Goal: Information Seeking & Learning: Learn about a topic

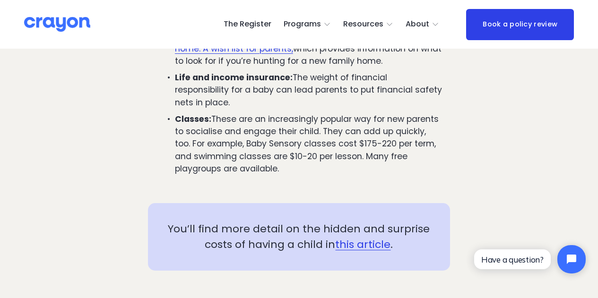
scroll to position [1192, 0]
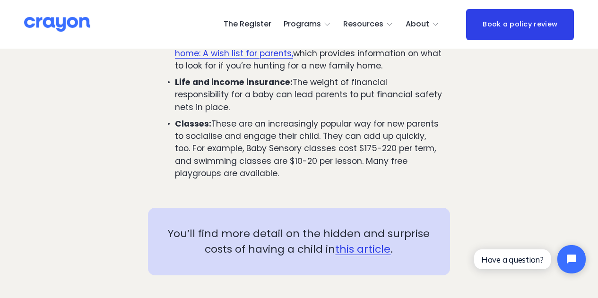
click at [254, 118] on p "Classes: These are an increasingly popular way for new parents to socialise and…" at bounding box center [308, 149] width 267 height 62
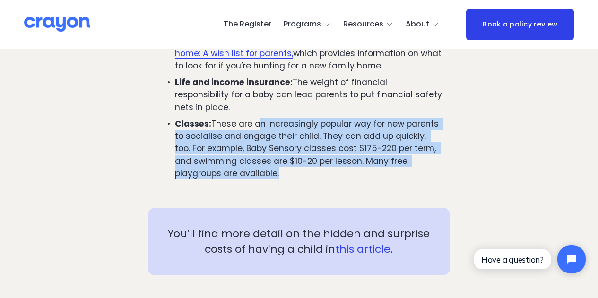
drag, startPoint x: 254, startPoint y: 103, endPoint x: 276, endPoint y: 167, distance: 67.5
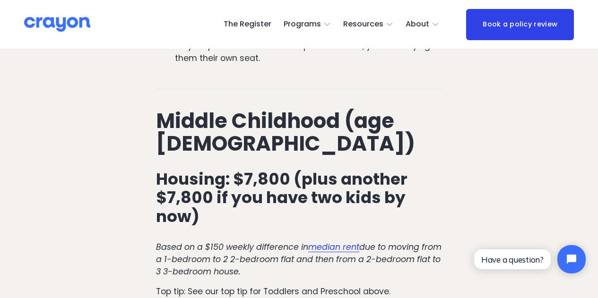
scroll to position [2326, 0]
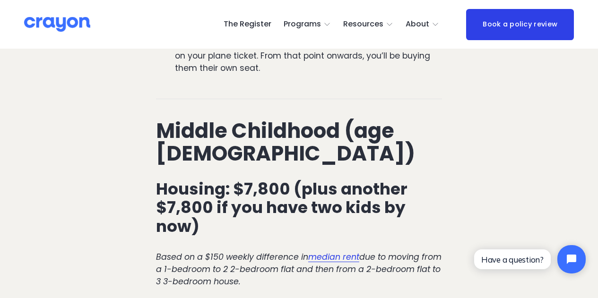
click at [182, 180] on h3 "Housing: $7,800 (plus another $7,800 if you have two kids by now)" at bounding box center [299, 207] width 286 height 55
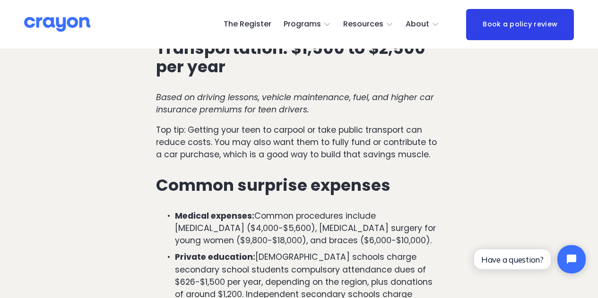
scroll to position [3519, 0]
click at [397, 209] on p "Medical expenses: Common procedures include [MEDICAL_DATA] ($4,000-$5,600), [ME…" at bounding box center [308, 227] width 267 height 37
copy p "[MEDICAL_DATA]"
click at [416, 209] on p "Medical expenses: Common procedures include [MEDICAL_DATA] ($4,000-$5,600), [ME…" at bounding box center [308, 227] width 267 height 37
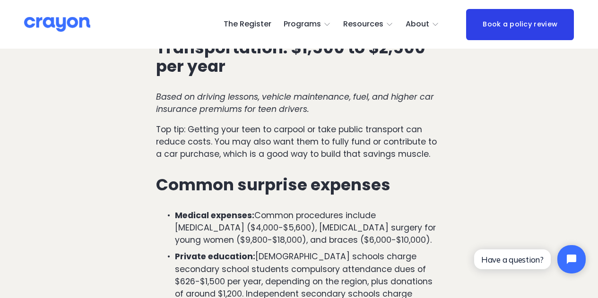
click at [415, 209] on p "Medical expenses: Common procedures include [MEDICAL_DATA] ($4,000-$5,600), [ME…" at bounding box center [308, 227] width 267 height 37
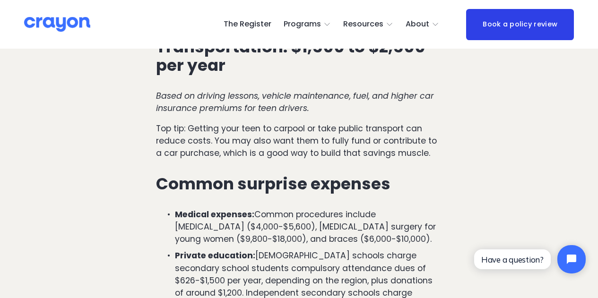
drag, startPoint x: 415, startPoint y: 149, endPoint x: 359, endPoint y: 157, distance: 56.7
click at [359, 208] on p "Medical expenses: Common procedures include [MEDICAL_DATA] ($4,000-$5,600), [ME…" at bounding box center [308, 226] width 267 height 37
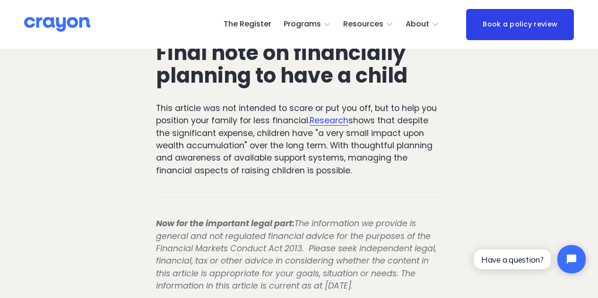
scroll to position [4061, 0]
click at [330, 210] on div "Now for the important legal part: The information we provide is general and not…" at bounding box center [299, 255] width 302 height 91
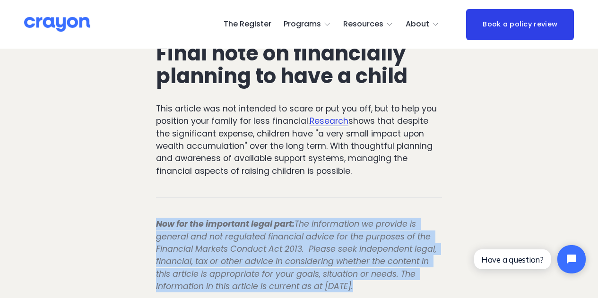
drag, startPoint x: 330, startPoint y: 143, endPoint x: 336, endPoint y: 161, distance: 18.5
click at [336, 210] on div "Now for the important legal part: The information we provide is general and not…" at bounding box center [299, 255] width 302 height 91
click at [336, 218] on em "The information we provide is general and not regulated financial advice for th…" at bounding box center [297, 254] width 282 height 73
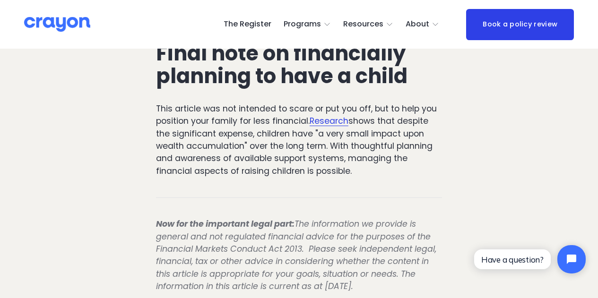
click at [324, 218] on em "The information we provide is general and not regulated financial advice for th…" at bounding box center [297, 254] width 282 height 73
drag, startPoint x: 324, startPoint y: 155, endPoint x: 376, endPoint y: 224, distance: 86.9
click at [376, 224] on div "Now for the important legal part: The information we provide is general and not…" at bounding box center [299, 255] width 302 height 91
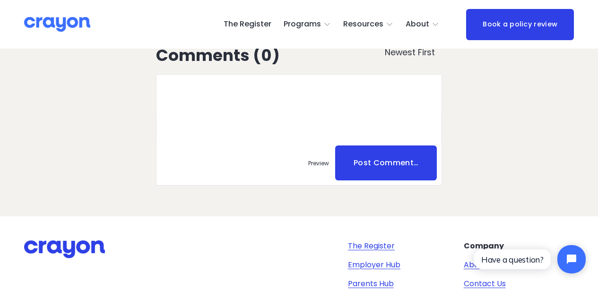
scroll to position [4685, 0]
